Goal: Information Seeking & Learning: Find specific fact

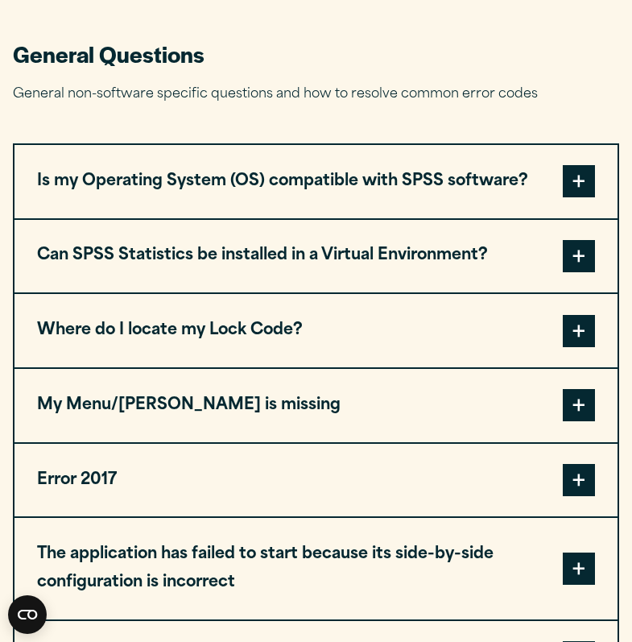
scroll to position [651, 0]
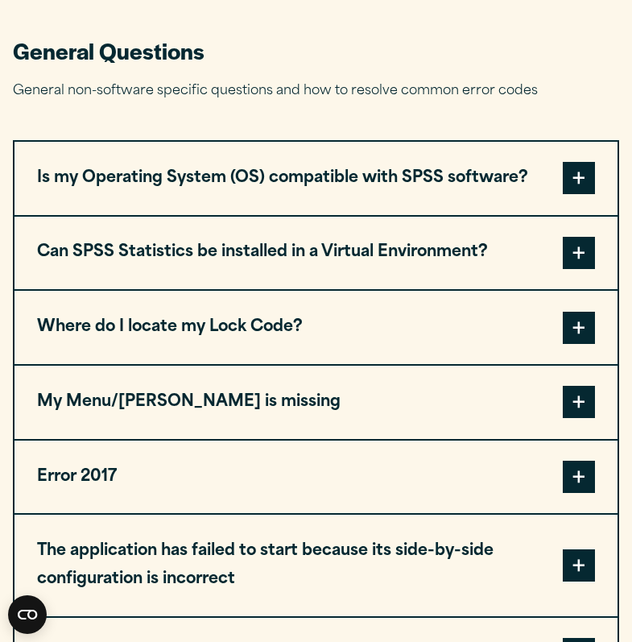
click at [214, 192] on button "Is my Operating System (OS) compatible with SPSS software?" at bounding box center [316, 178] width 603 height 73
click at [386, 187] on button "Is my Operating System (OS) compatible with SPSS software?" at bounding box center [316, 178] width 603 height 73
click at [579, 179] on span at bounding box center [579, 178] width 32 height 32
click at [579, 189] on span at bounding box center [579, 178] width 32 height 32
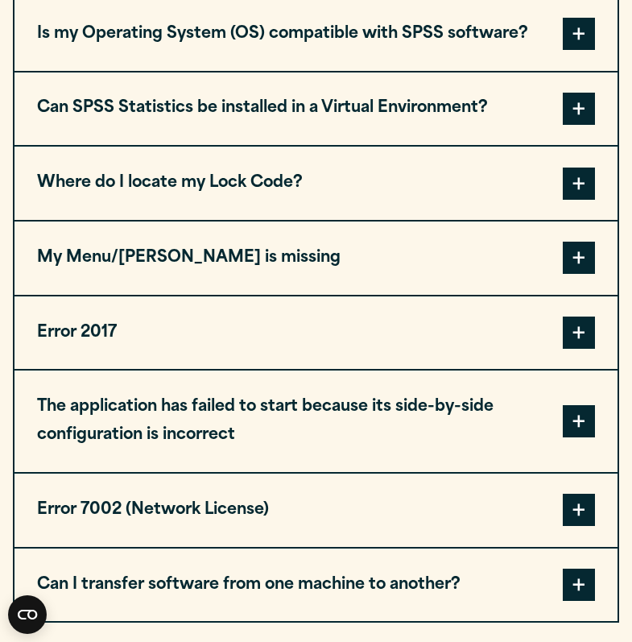
scroll to position [796, 0]
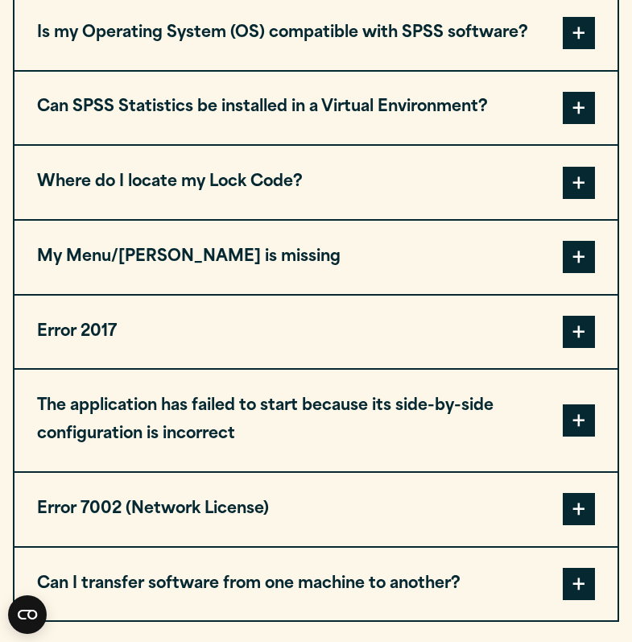
click at [599, 197] on button "Where do I locate my Lock Code?" at bounding box center [316, 182] width 603 height 73
click at [583, 191] on span at bounding box center [579, 183] width 32 height 32
click at [230, 201] on button "Where do I locate my Lock Code?" at bounding box center [316, 182] width 603 height 73
click at [230, 182] on button "Where do I locate my Lock Code?" at bounding box center [316, 182] width 603 height 73
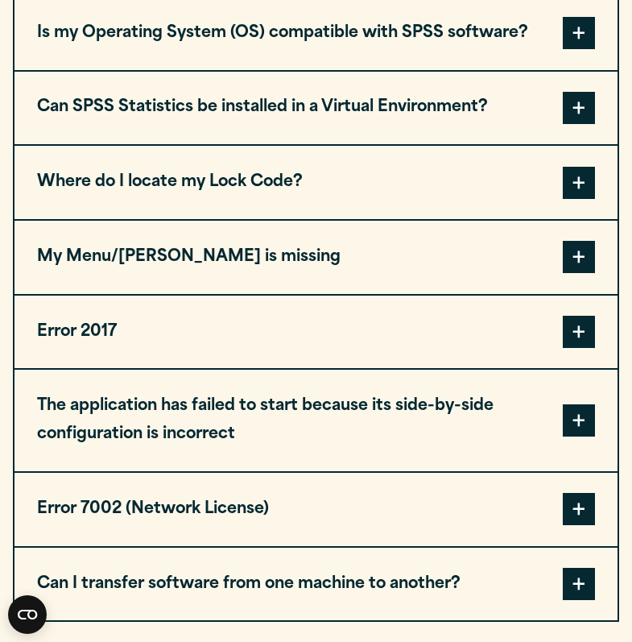
click at [230, 182] on button "Where do I locate my Lock Code?" at bounding box center [316, 182] width 603 height 73
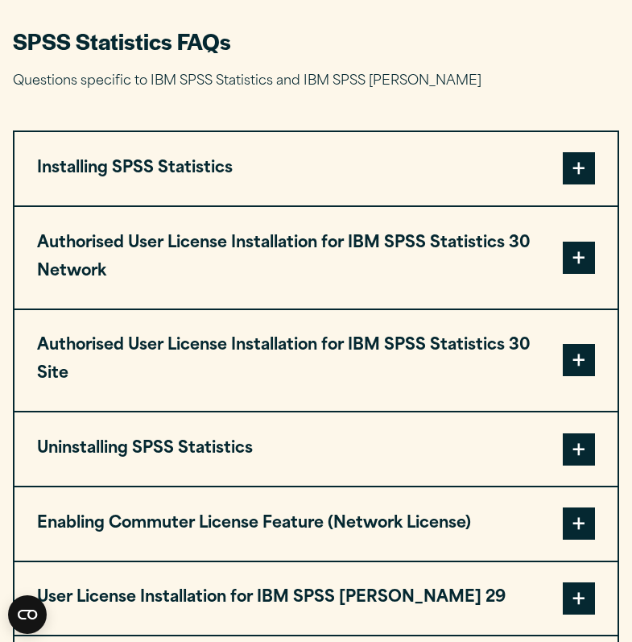
scroll to position [1442, 0]
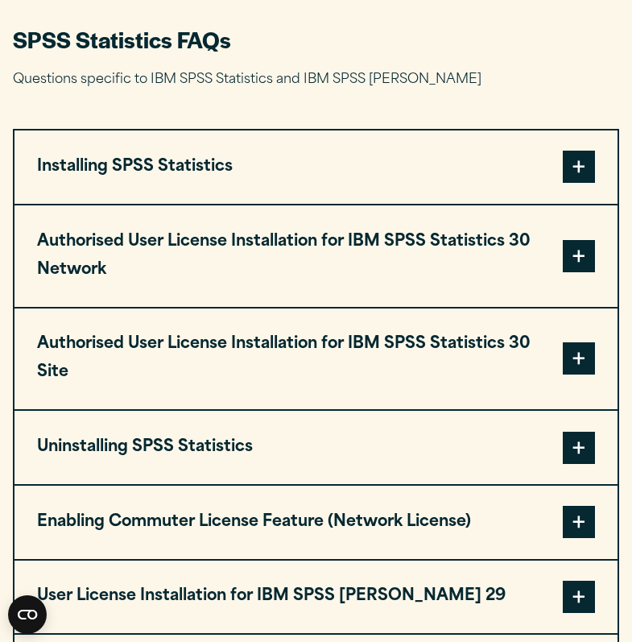
click at [579, 183] on span at bounding box center [579, 167] width 32 height 32
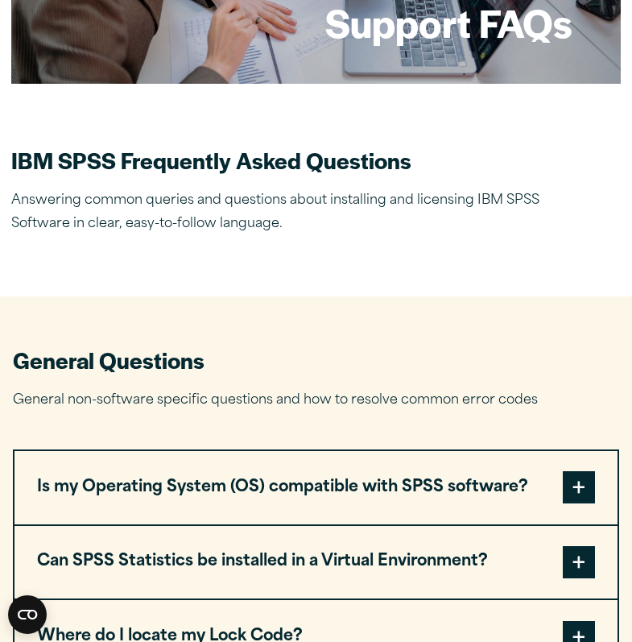
scroll to position [292, 0]
